Goal: Transaction & Acquisition: Purchase product/service

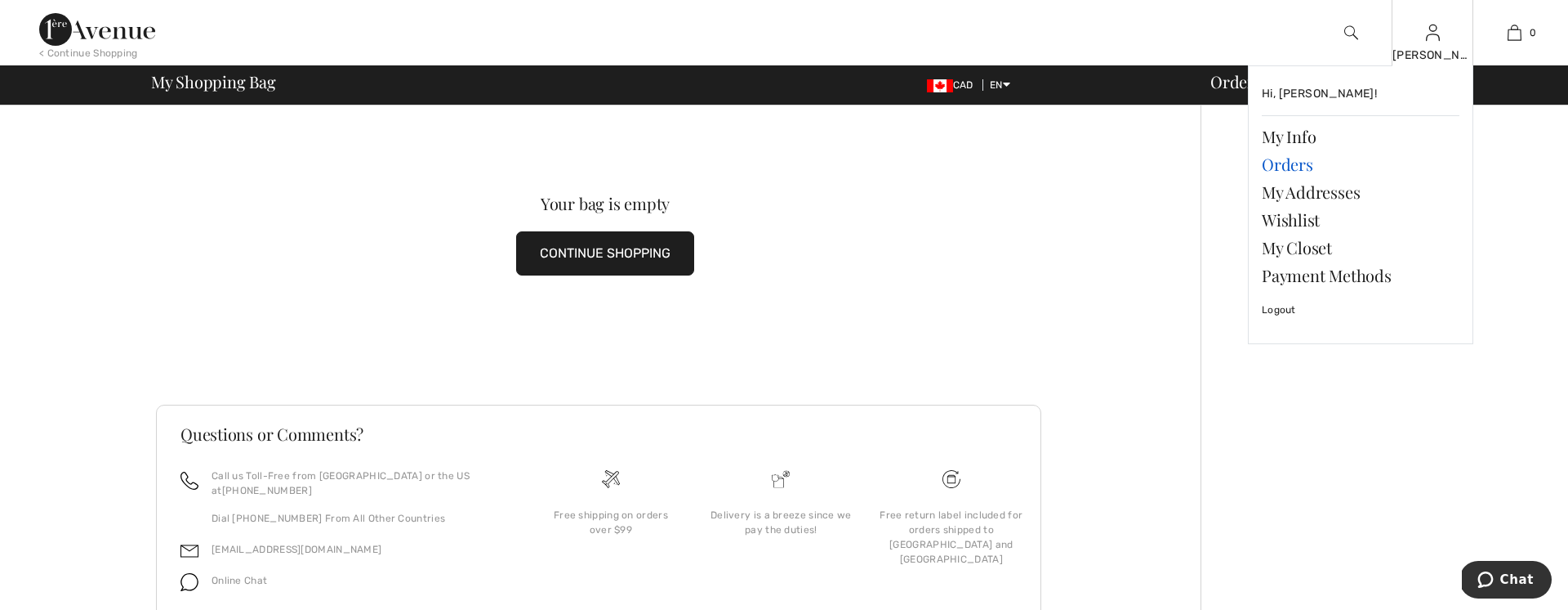
click at [1311, 171] on link "Orders" at bounding box center [1361, 164] width 198 height 28
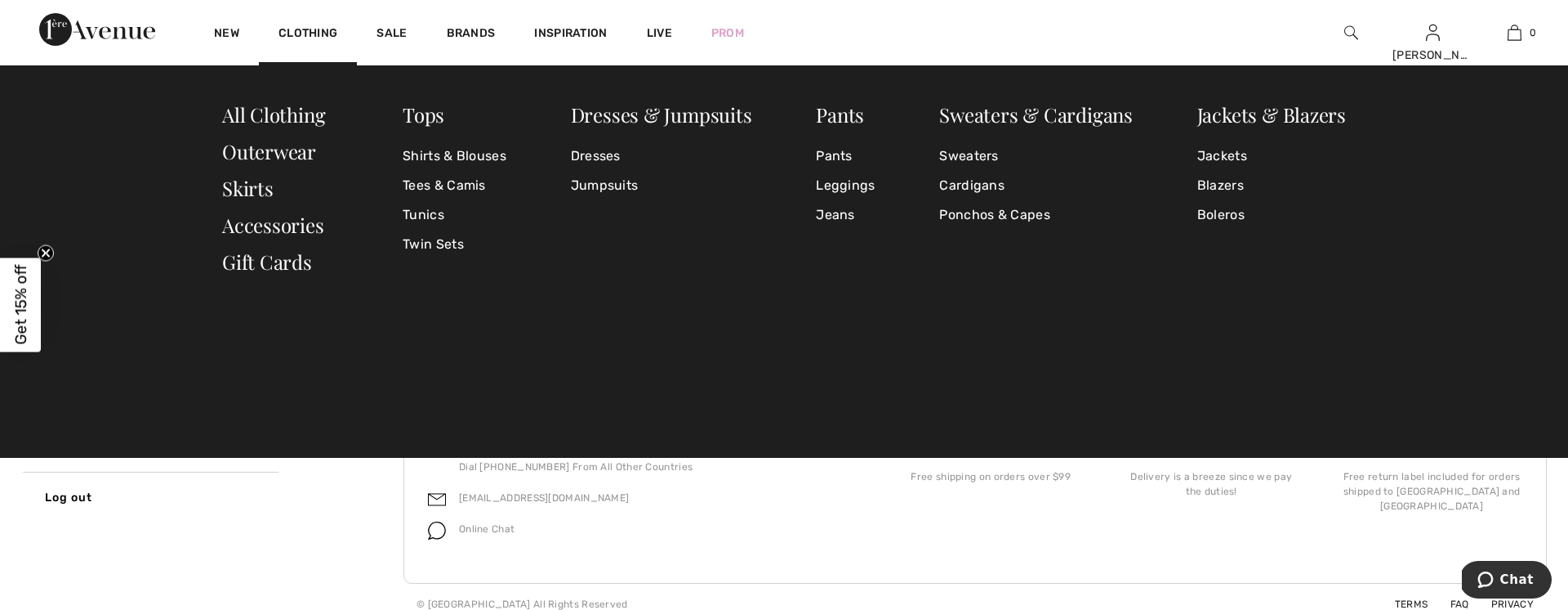
scroll to position [84, 0]
click at [1007, 107] on link "Sweaters & Cardigans" at bounding box center [1035, 114] width 194 height 26
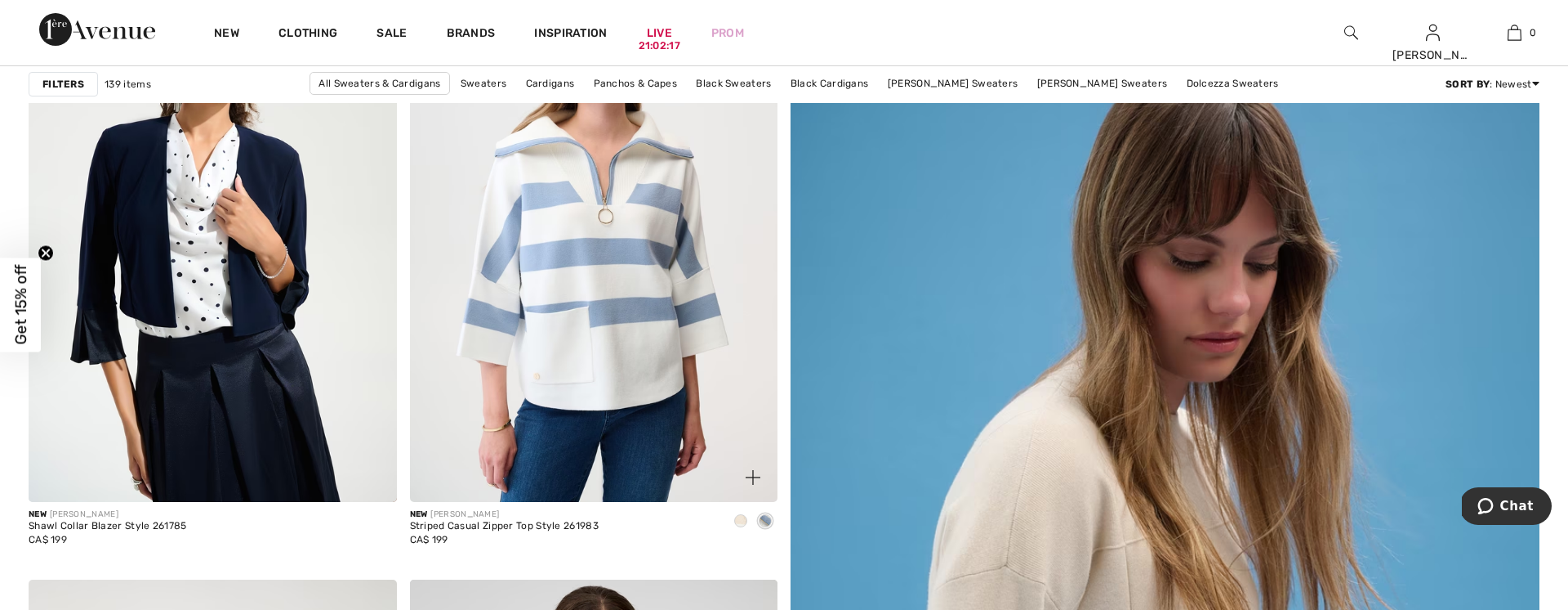
scroll to position [298, 0]
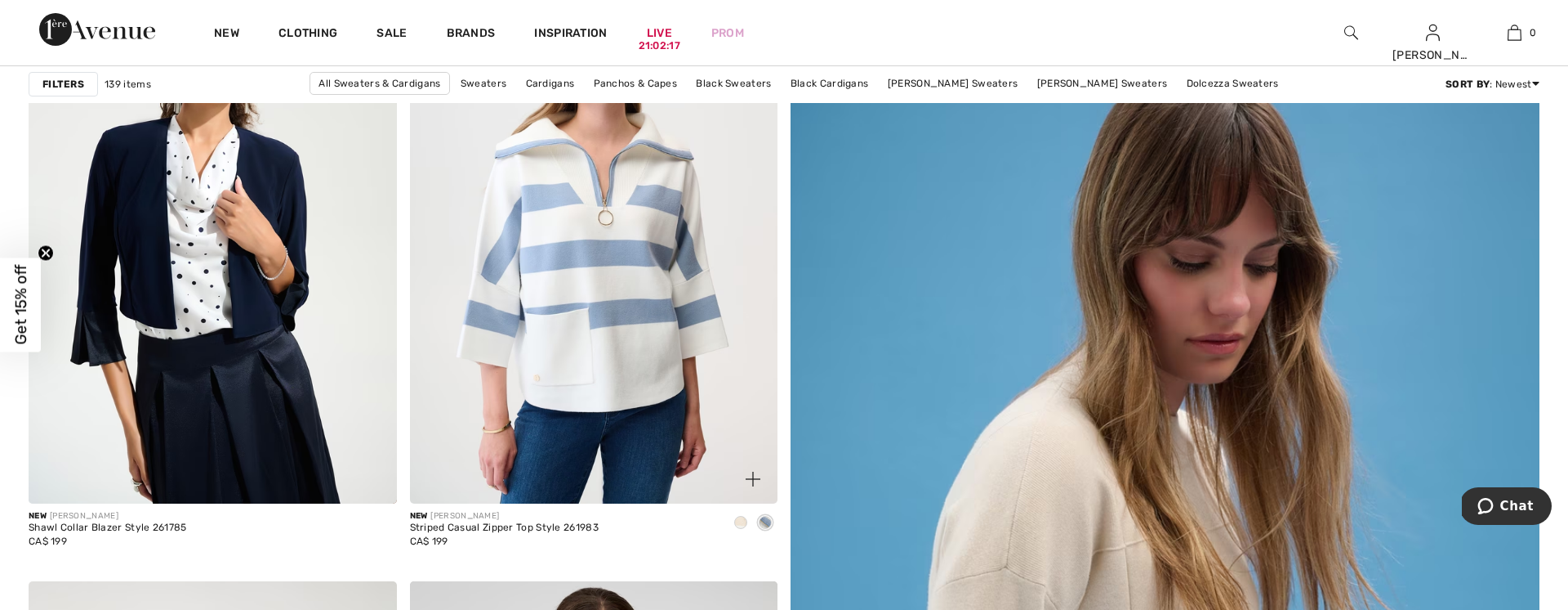
click at [475, 317] on img at bounding box center [594, 227] width 368 height 553
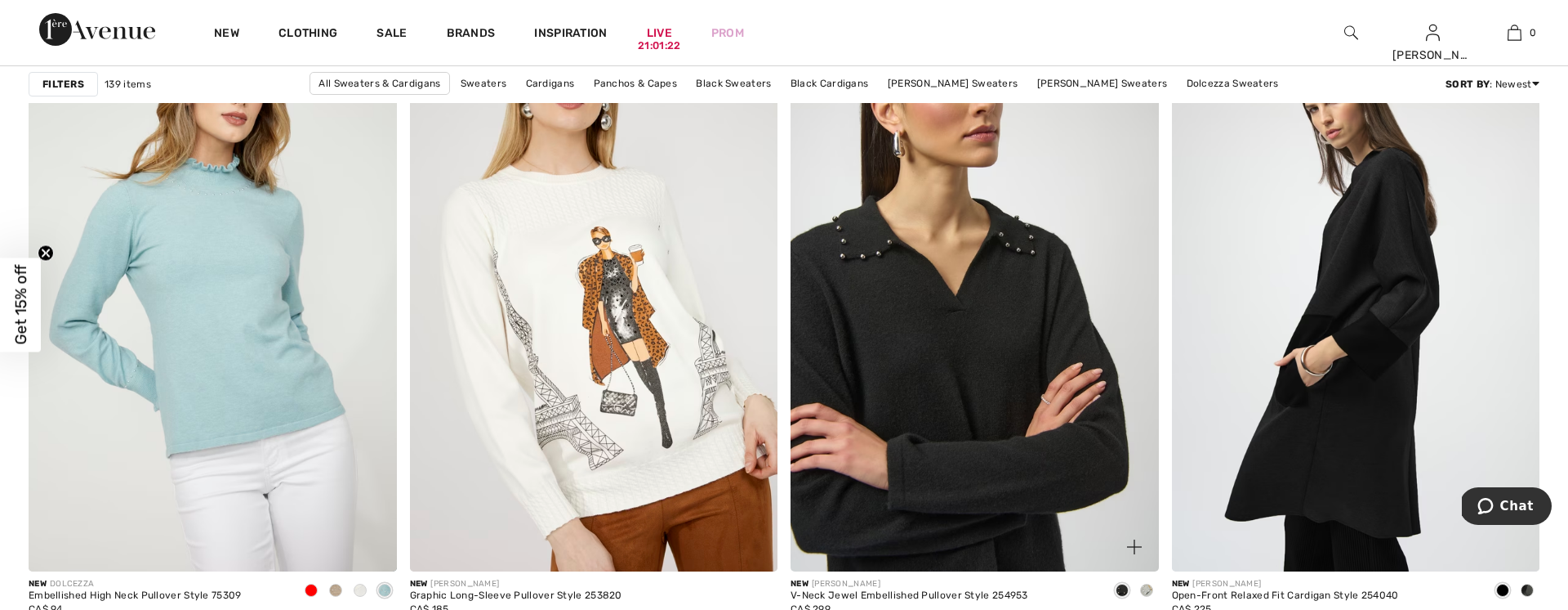
scroll to position [2180, 0]
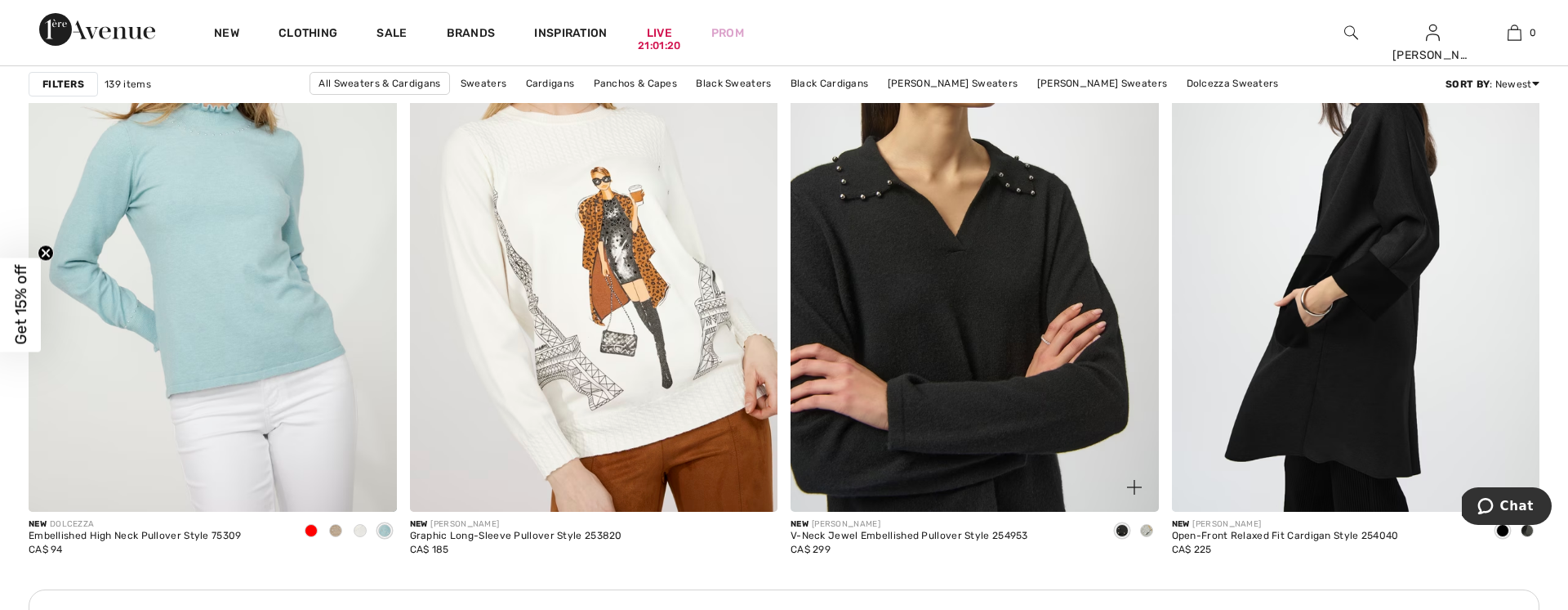
click at [1015, 254] on img at bounding box center [975, 235] width 368 height 553
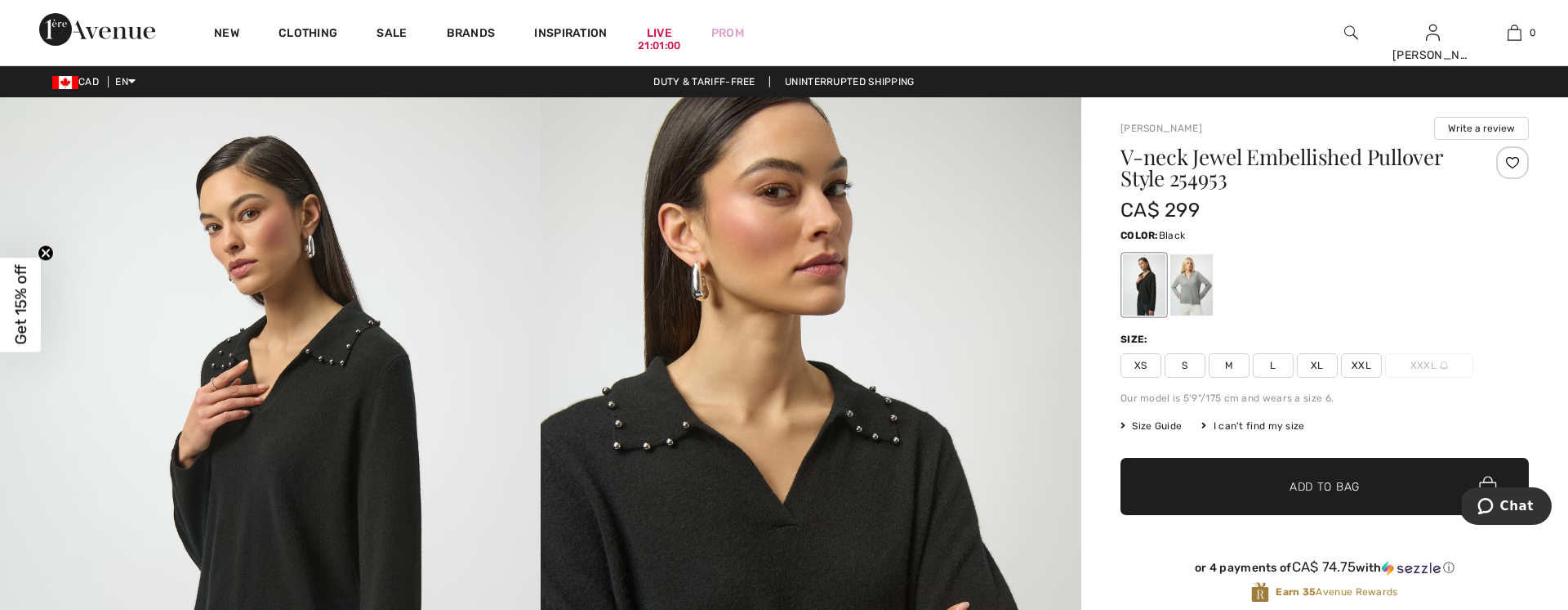
click at [1417, 362] on span "XXXL" at bounding box center [1429, 364] width 89 height 24
click at [1373, 372] on span "XXL" at bounding box center [1362, 364] width 41 height 24
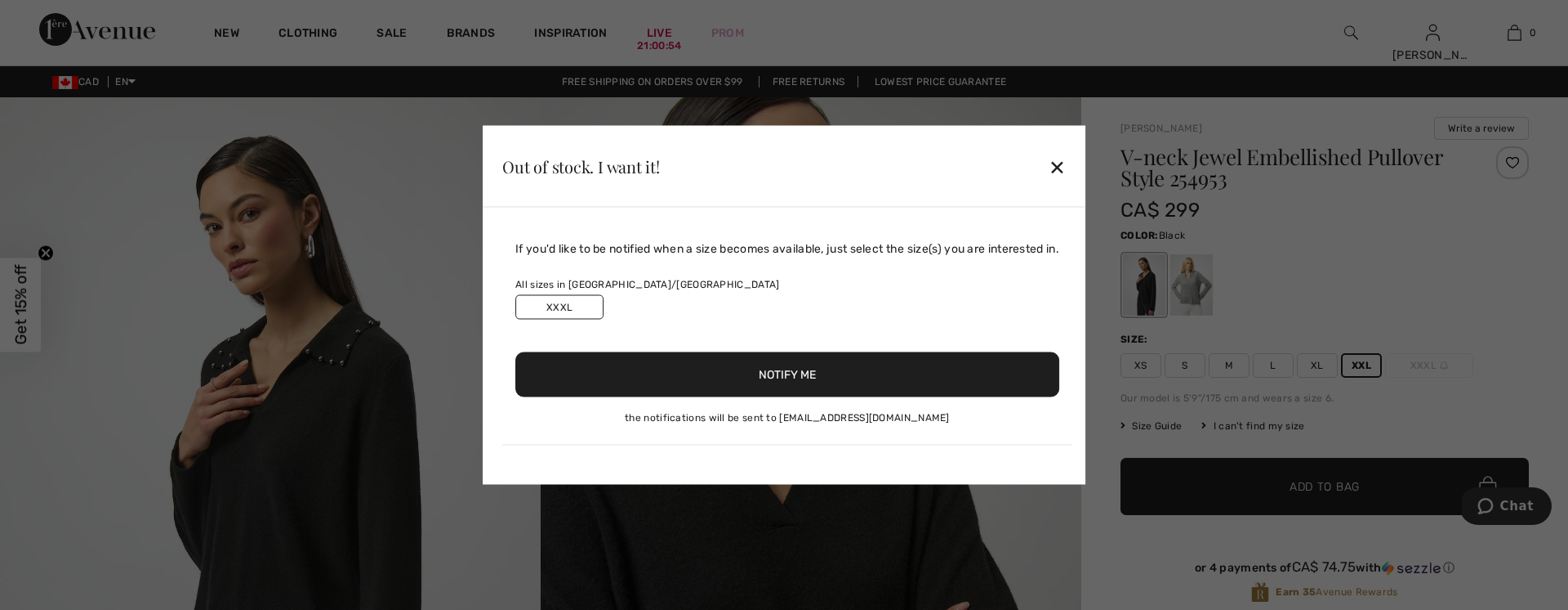
click at [1150, 430] on div at bounding box center [784, 305] width 1568 height 610
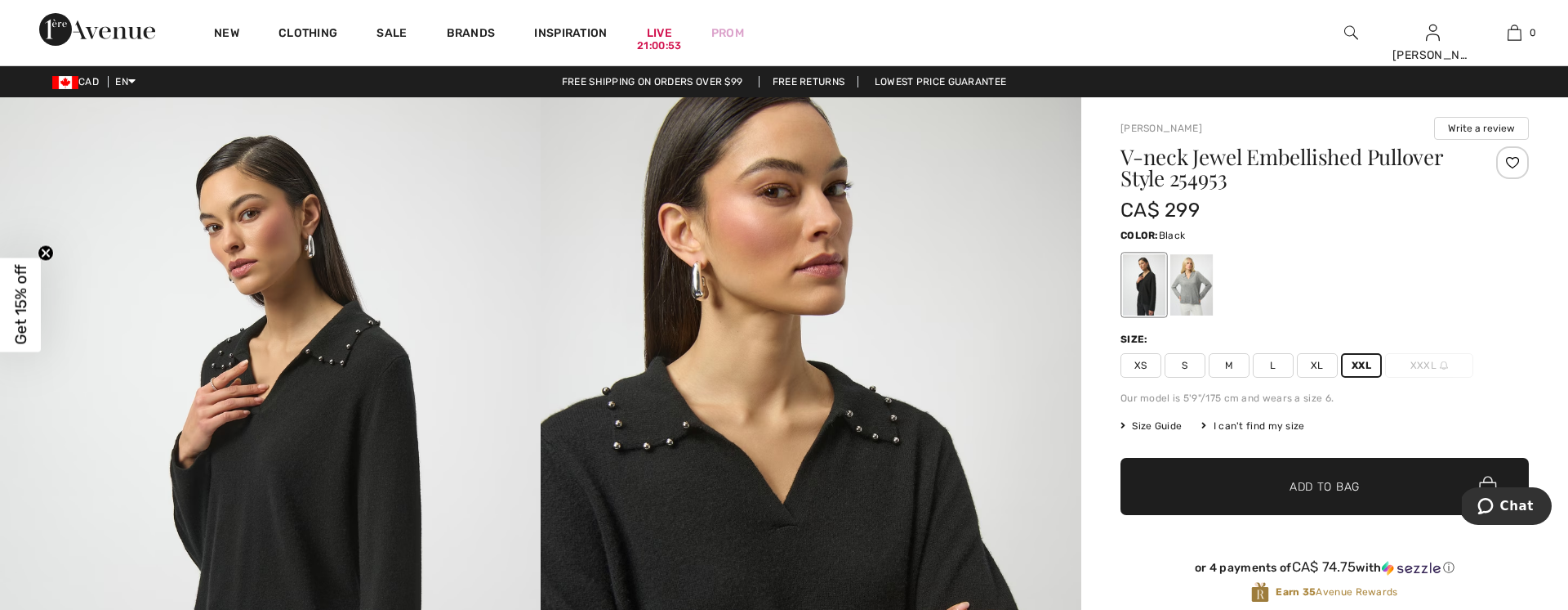
click at [1154, 426] on span "Size Guide" at bounding box center [1151, 425] width 61 height 15
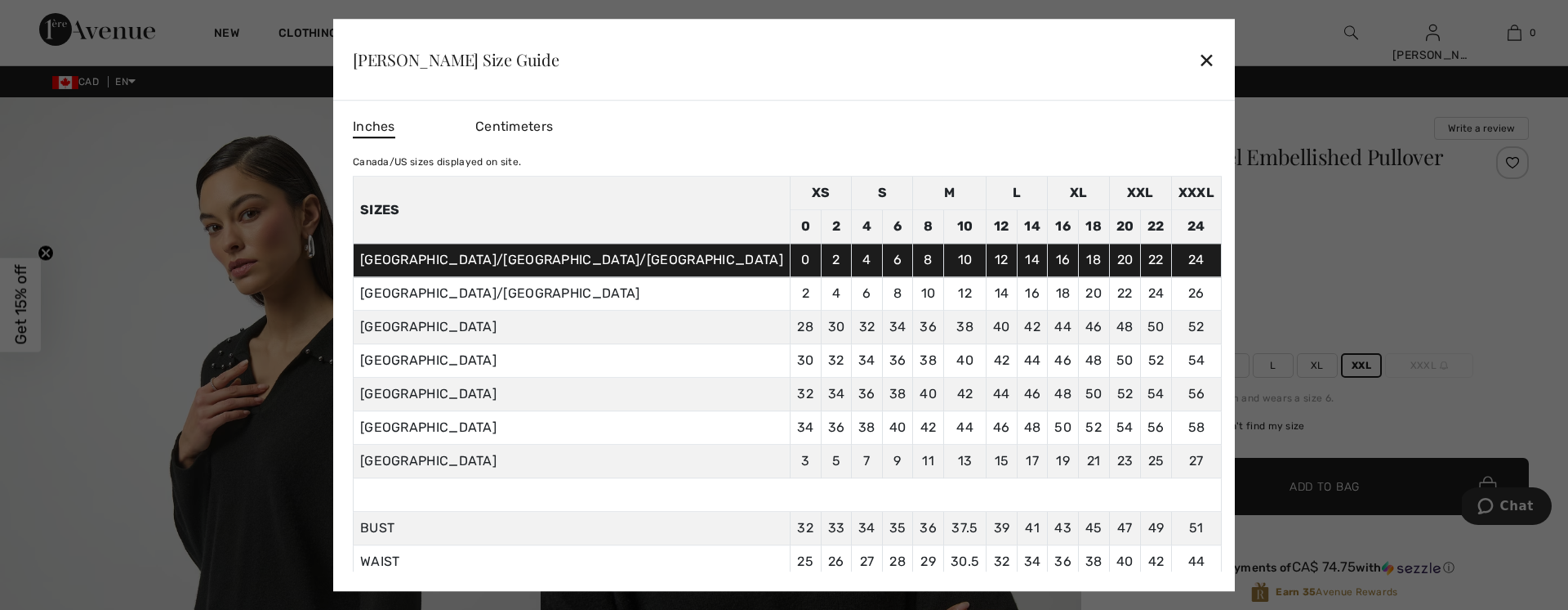
scroll to position [24, 0]
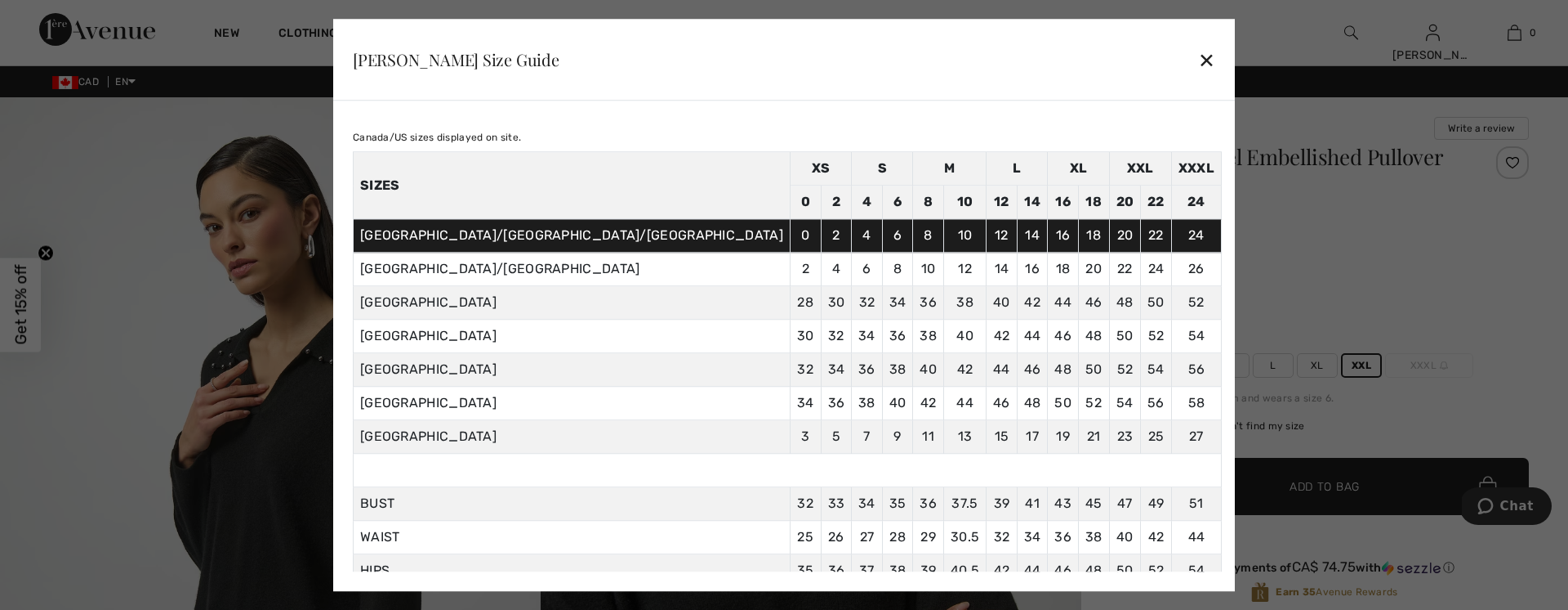
click at [1198, 54] on div "✕" at bounding box center [1207, 59] width 18 height 34
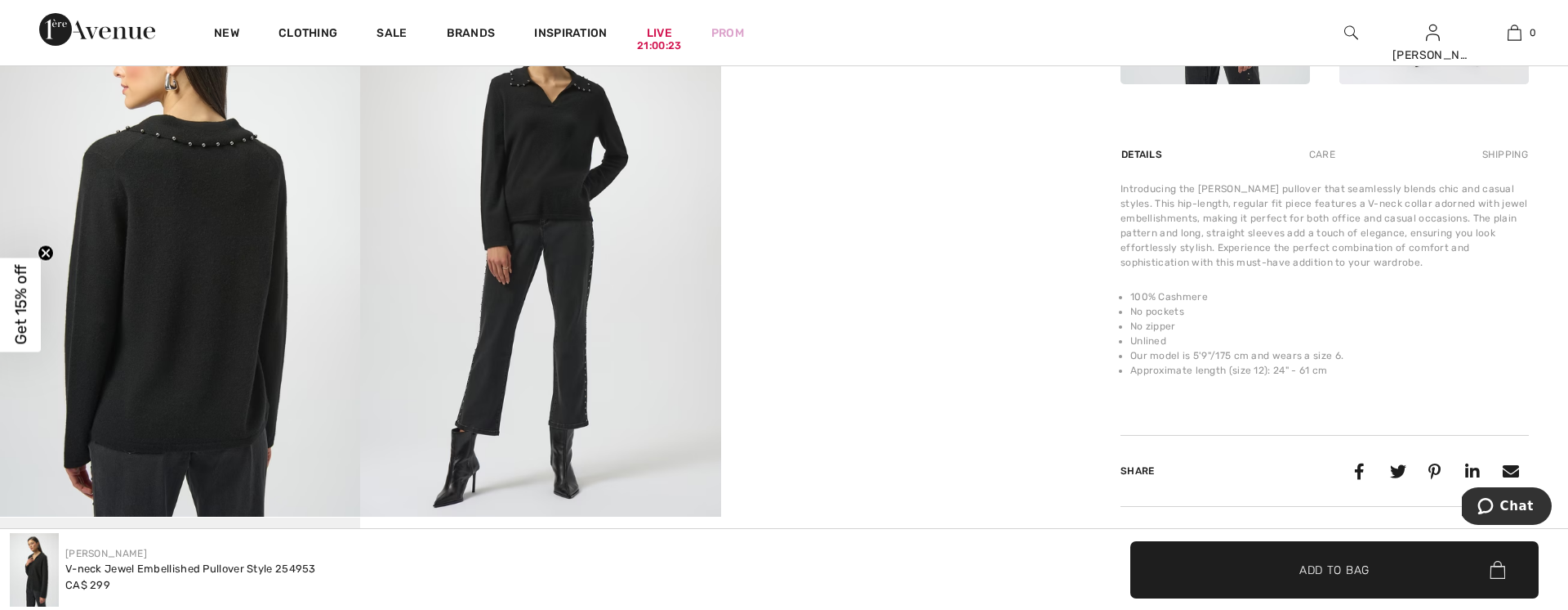
scroll to position [931, 0]
